Goal: Information Seeking & Learning: Learn about a topic

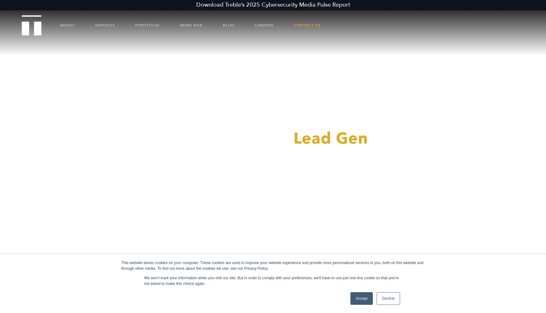
click at [392, 299] on link "Decline" at bounding box center [387, 298] width 23 height 13
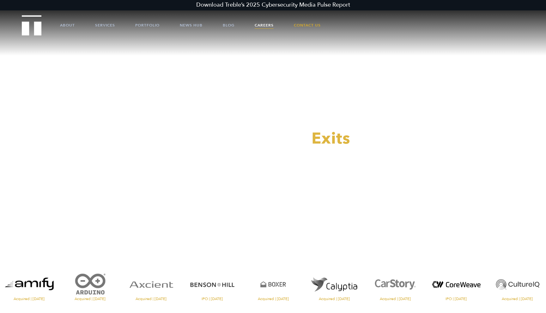
click at [260, 25] on link "Careers" at bounding box center [263, 25] width 19 height 19
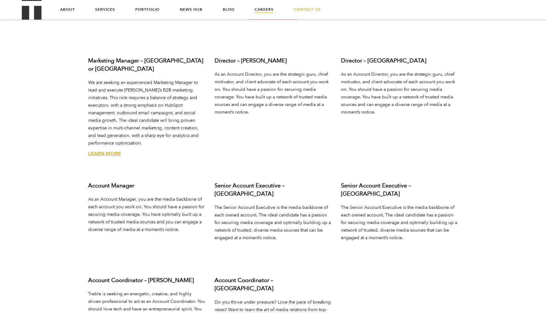
scroll to position [2298, 0]
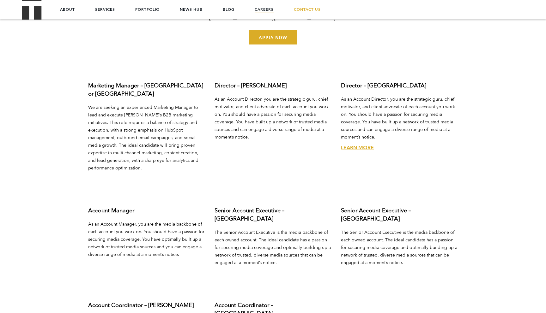
click at [361, 144] on link "Learn More" at bounding box center [357, 147] width 33 height 7
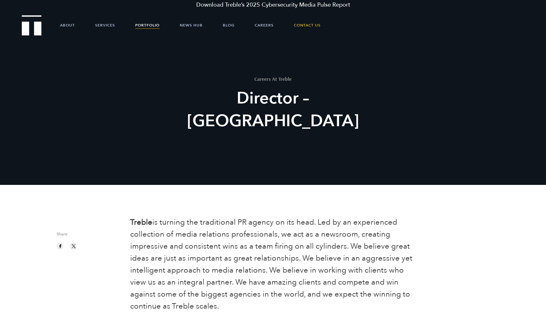
click at [142, 24] on link "Portfolio" at bounding box center [147, 25] width 24 height 19
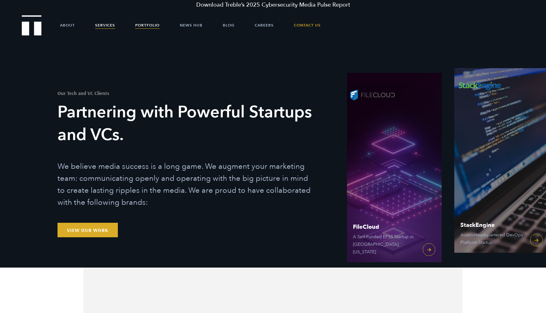
click at [105, 25] on link "Services" at bounding box center [105, 25] width 20 height 19
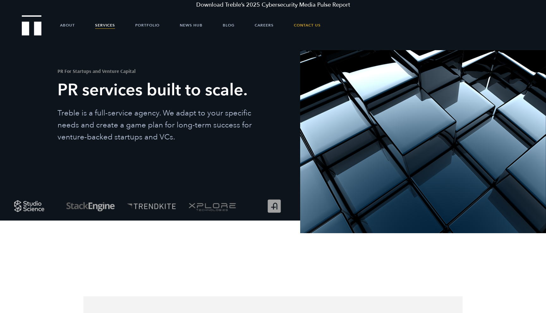
scroll to position [23, 0]
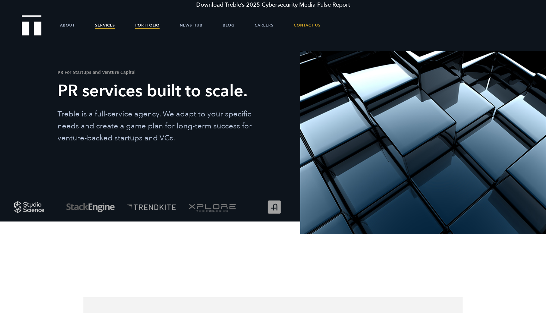
click at [139, 25] on link "Portfolio" at bounding box center [147, 25] width 24 height 19
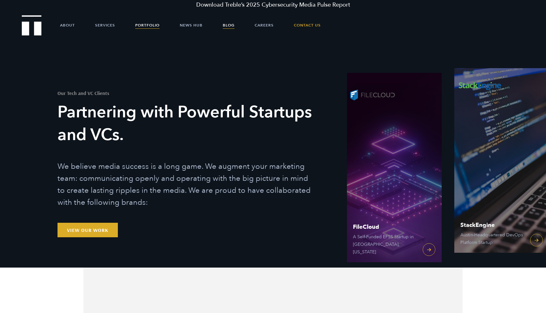
click at [224, 27] on link "Blog" at bounding box center [229, 25] width 12 height 19
